Goal: Find specific page/section: Locate a particular part of the current website

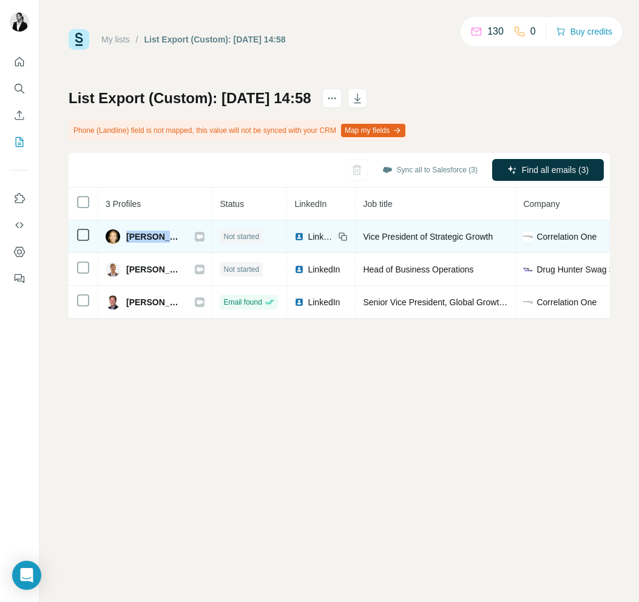
drag, startPoint x: 126, startPoint y: 235, endPoint x: 174, endPoint y: 237, distance: 48.6
click at [174, 237] on div "Abby Poats-Duchen" at bounding box center [144, 236] width 77 height 15
copy span "Abby Poats"
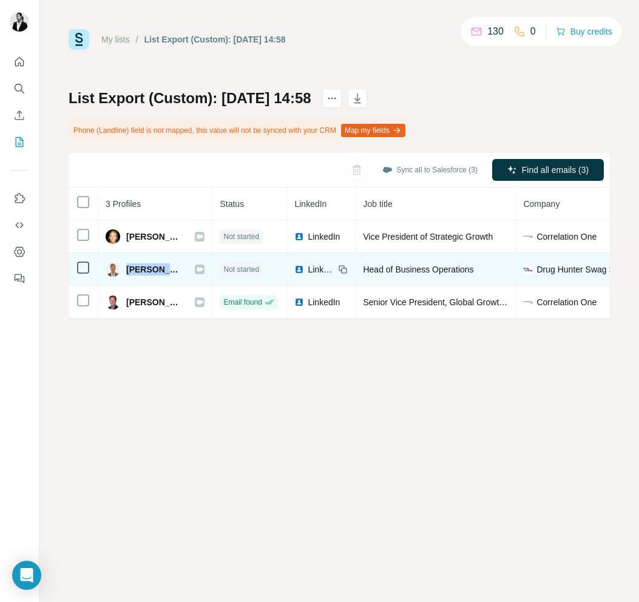
drag, startPoint x: 123, startPoint y: 269, endPoint x: 186, endPoint y: 269, distance: 63.1
click at [183, 269] on div "Andrew Strong" at bounding box center [144, 269] width 77 height 15
copy span "Andrew Strong"
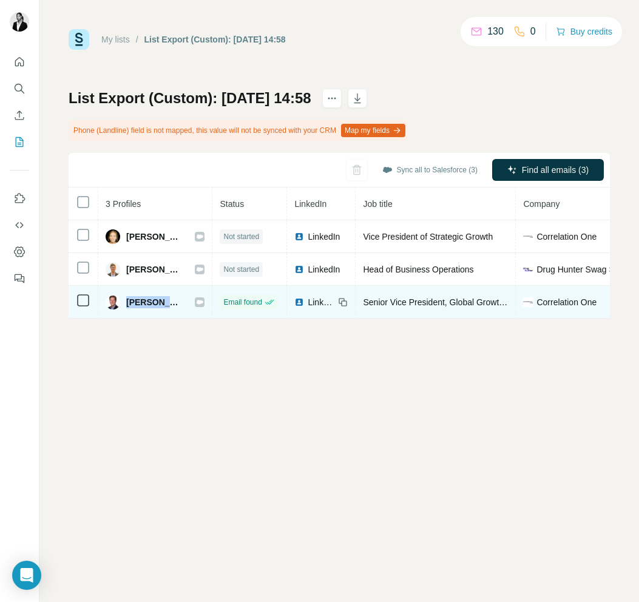
drag, startPoint x: 127, startPoint y: 302, endPoint x: 194, endPoint y: 303, distance: 66.7
click at [194, 303] on div "John Nelson" at bounding box center [155, 302] width 99 height 15
copy div "John Nelson"
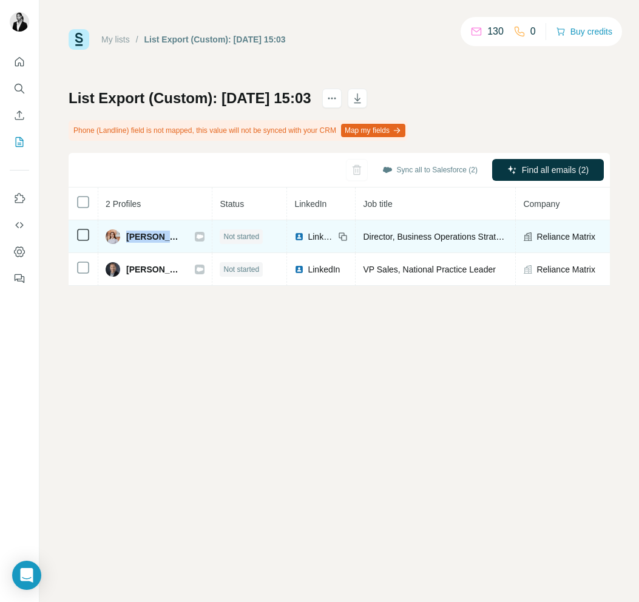
drag, startPoint x: 126, startPoint y: 234, endPoint x: 166, endPoint y: 235, distance: 40.0
click at [166, 235] on span "Molly Mulligan" at bounding box center [154, 237] width 56 height 12
copy span "Molly Mul"
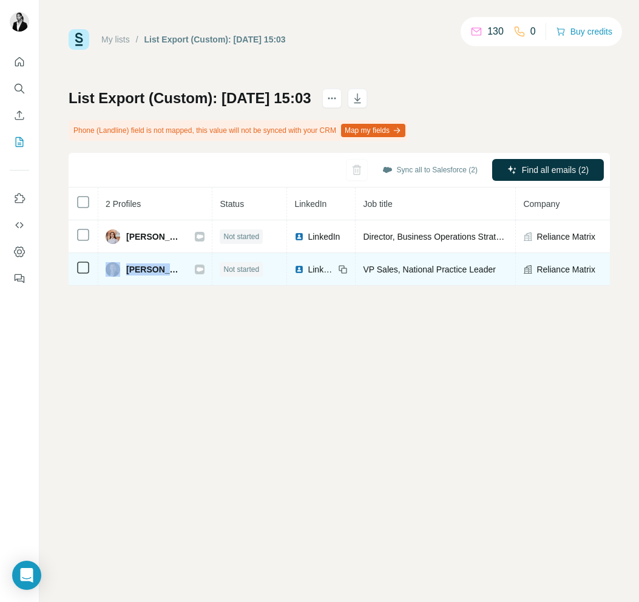
drag, startPoint x: 123, startPoint y: 271, endPoint x: 164, endPoint y: 272, distance: 41.3
click at [164, 272] on div "Tim Suchecki" at bounding box center [144, 269] width 77 height 15
copy div "Tim Such"
